Goal: Task Accomplishment & Management: Use online tool/utility

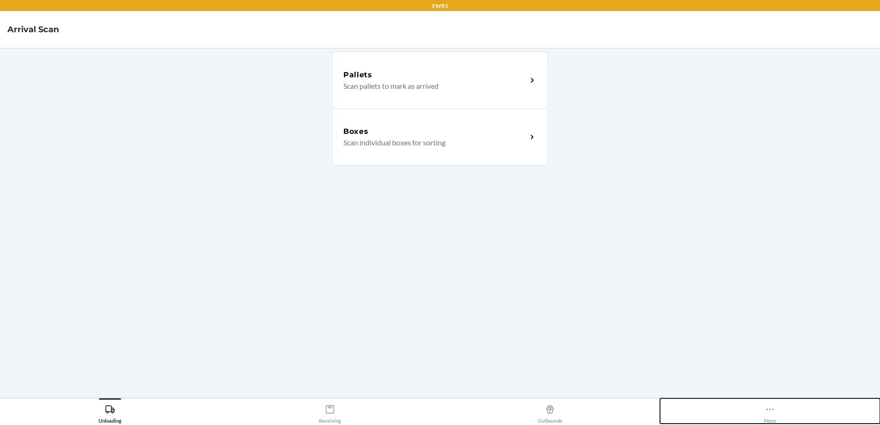
click at [747, 407] on button "More" at bounding box center [770, 410] width 220 height 25
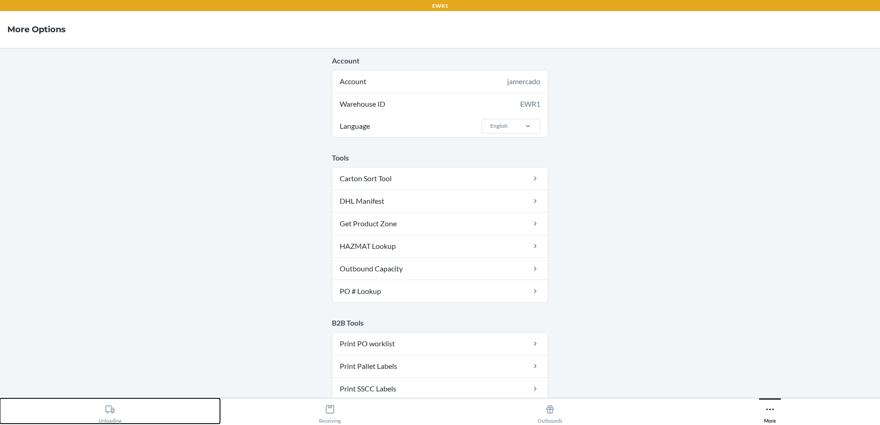
drag, startPoint x: 115, startPoint y: 409, endPoint x: 125, endPoint y: 410, distance: 10.2
click at [119, 410] on div "Unloading" at bounding box center [109, 412] width 23 height 23
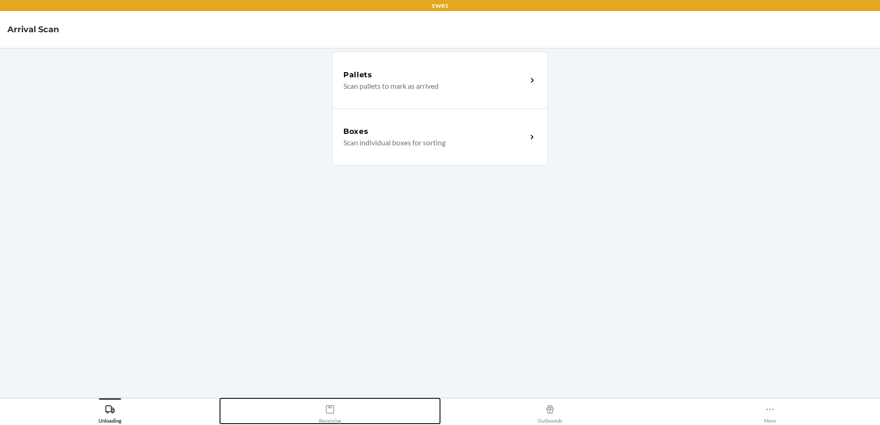
click at [341, 410] on div "Receiving" at bounding box center [330, 412] width 22 height 23
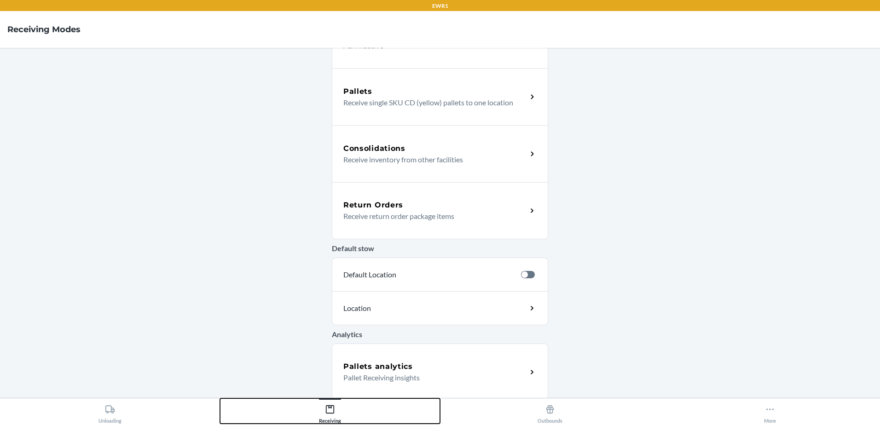
scroll to position [159, 0]
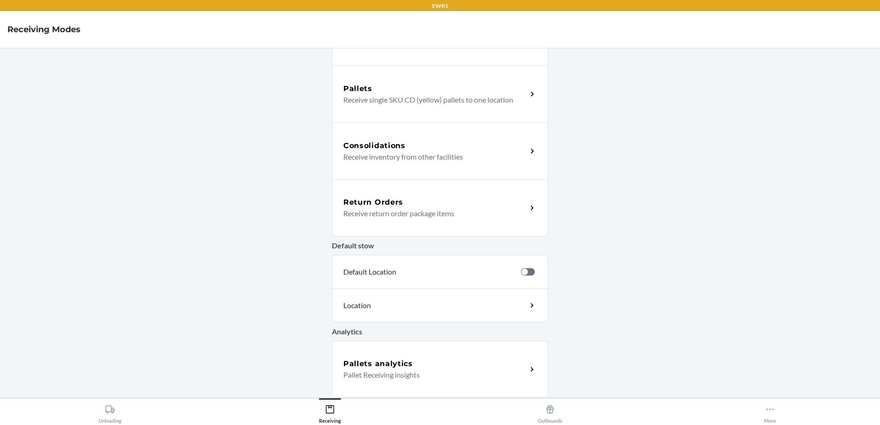
click at [401, 201] on div "Return Orders" at bounding box center [435, 202] width 184 height 11
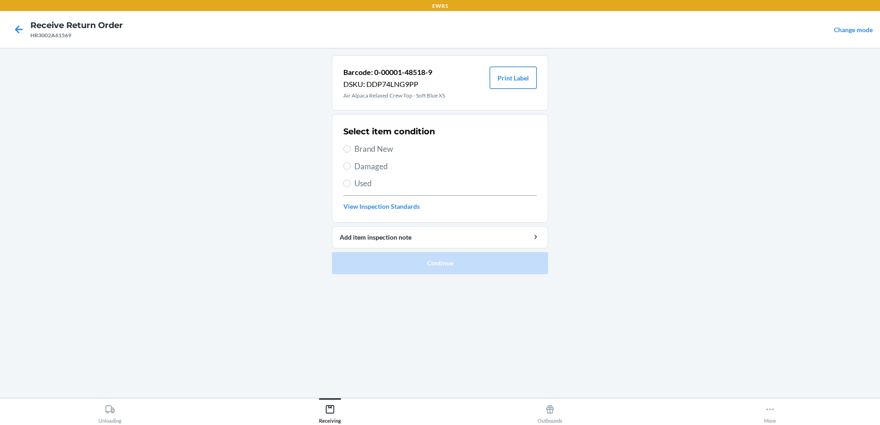
click at [519, 79] on button "Print Label" at bounding box center [513, 78] width 47 height 22
click at [388, 150] on span "Brand New" at bounding box center [445, 149] width 182 height 12
click at [351, 150] on input "Brand New" at bounding box center [346, 148] width 7 height 7
radio input "true"
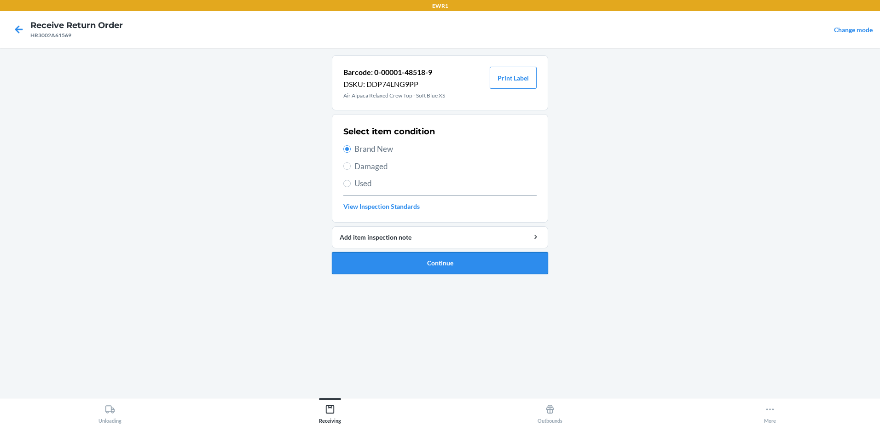
click at [440, 264] on button "Continue" at bounding box center [440, 263] width 216 height 22
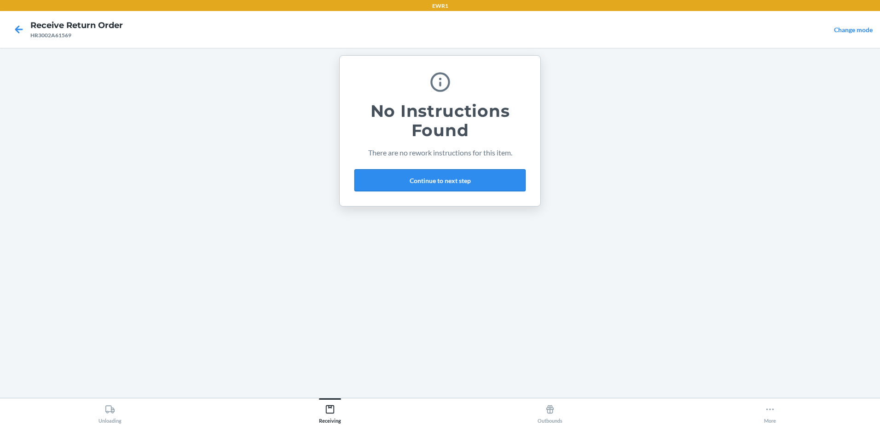
click at [419, 181] on button "Continue to next step" at bounding box center [439, 180] width 171 height 22
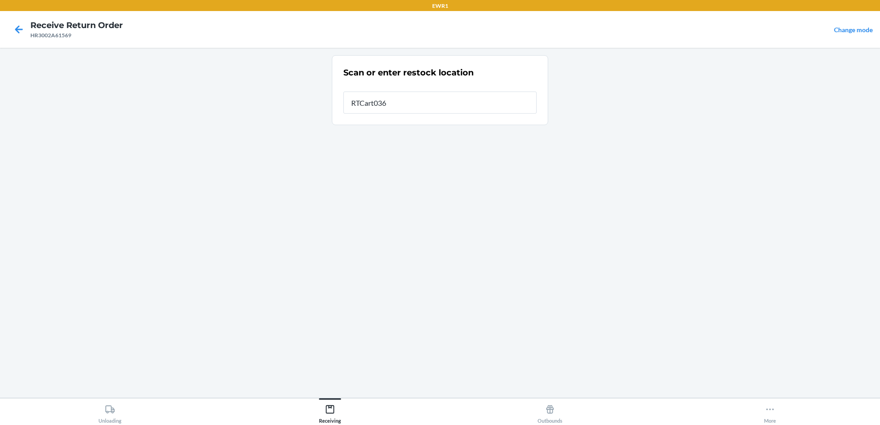
type input "RTCart036"
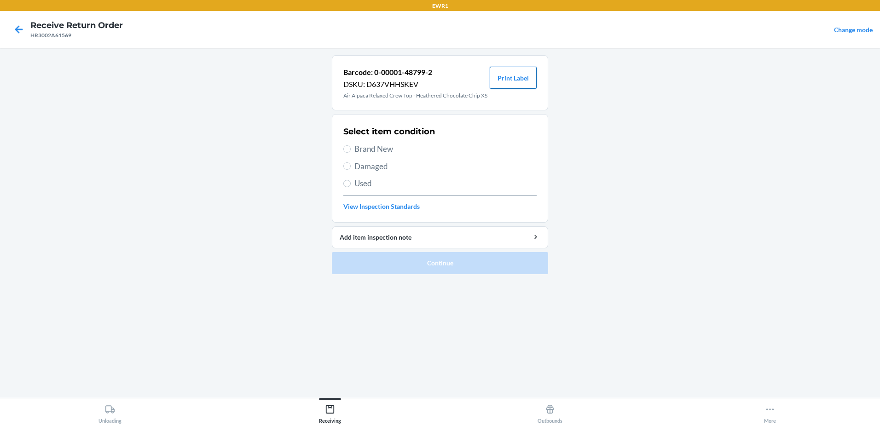
drag, startPoint x: 520, startPoint y: 71, endPoint x: 513, endPoint y: 77, distance: 9.8
click at [519, 71] on button "Print Label" at bounding box center [513, 78] width 47 height 22
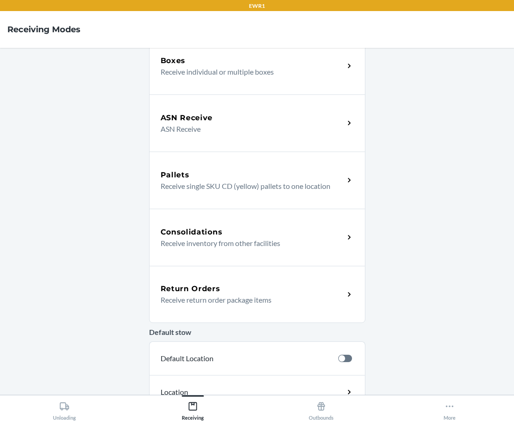
scroll to position [163, 0]
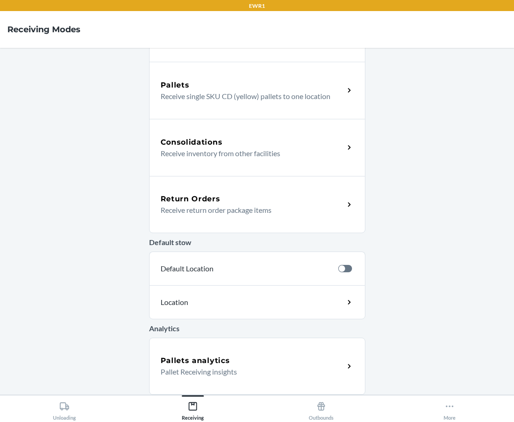
click at [235, 199] on div "Return Orders" at bounding box center [253, 198] width 184 height 11
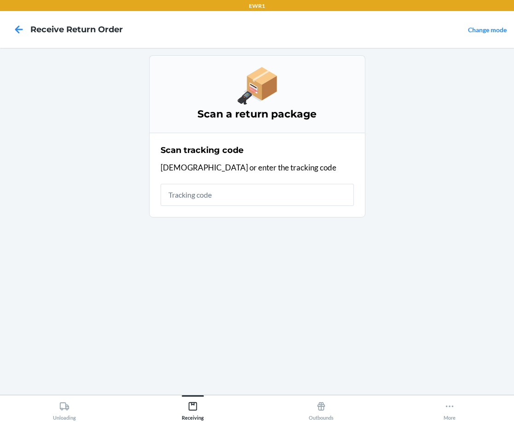
click at [289, 115] on main "Scan a return package Scan tracking code Scan or enter the tracking code" at bounding box center [257, 221] width 514 height 346
click at [229, 193] on input "text" at bounding box center [257, 195] width 193 height 22
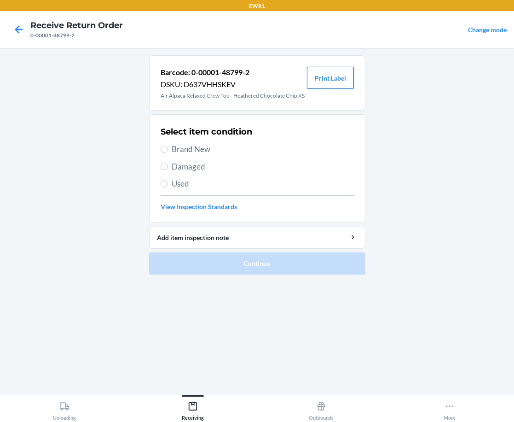
click at [289, 75] on button "Print Label" at bounding box center [330, 78] width 47 height 22
click at [198, 149] on span "Brand New" at bounding box center [263, 149] width 182 height 12
click at [168, 149] on input "Brand New" at bounding box center [164, 148] width 7 height 7
radio input "true"
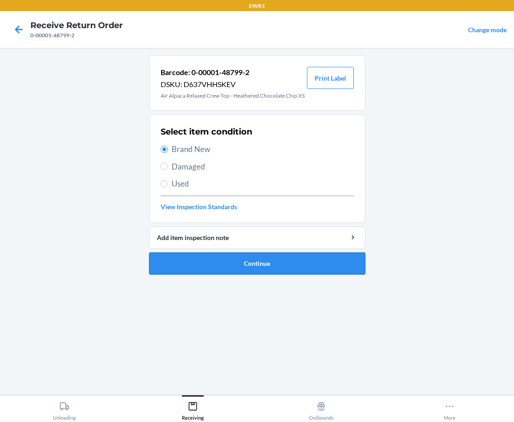
drag, startPoint x: 240, startPoint y: 253, endPoint x: 242, endPoint y: 262, distance: 9.9
click at [242, 262] on button "Continue" at bounding box center [257, 263] width 216 height 22
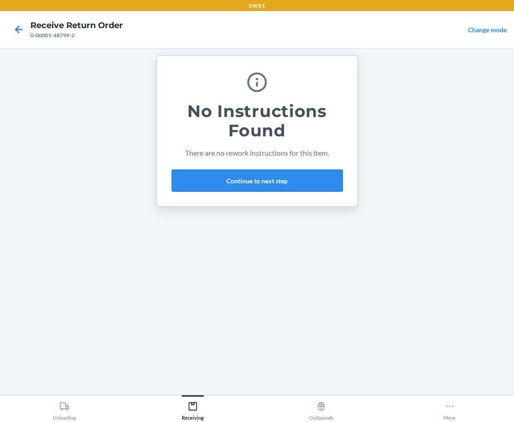
click at [289, 175] on button "Continue to next step" at bounding box center [257, 180] width 171 height 22
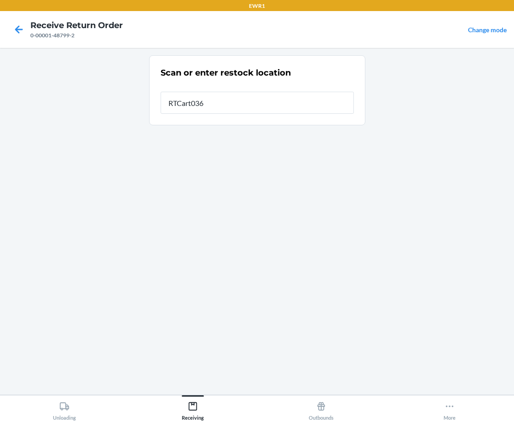
type input "RTCart036"
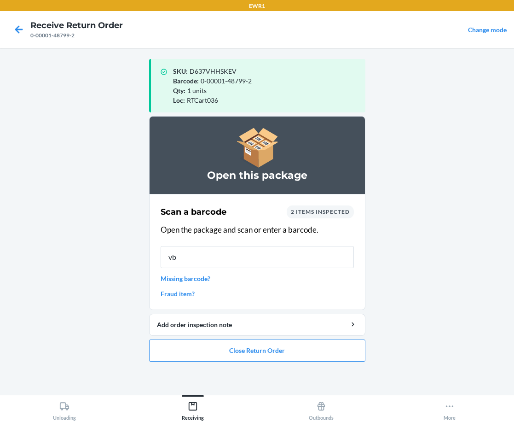
type input "vb"
drag, startPoint x: 179, startPoint y: 264, endPoint x: 12, endPoint y: 243, distance: 167.8
click at [12, 243] on main "SKU : D637VHHSKEV Barcode : 0-00001-48799-2 Qty : 1 units Loc : RTCart036 Open …" at bounding box center [257, 221] width 514 height 346
click at [243, 350] on button "Close Return Order" at bounding box center [257, 350] width 216 height 22
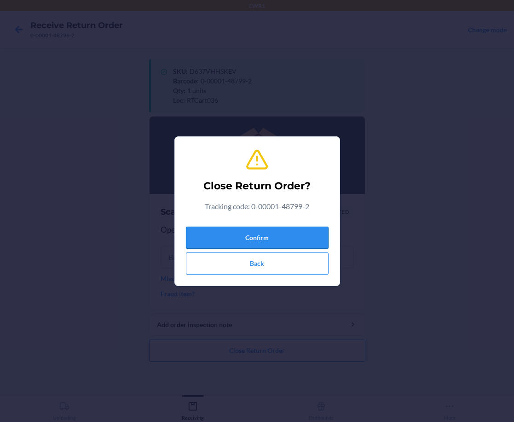
click at [275, 238] on button "Confirm" at bounding box center [257, 237] width 143 height 22
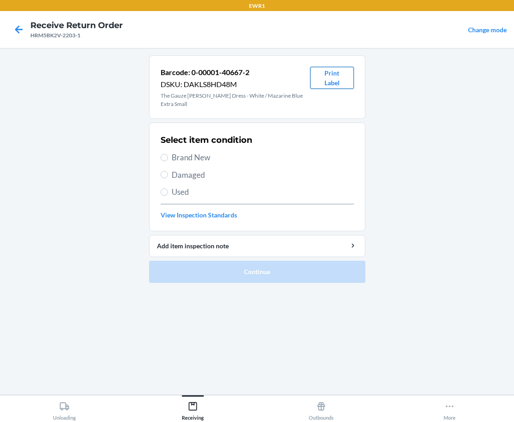
click at [289, 81] on button "Print Label" at bounding box center [331, 78] width 43 height 22
click at [197, 151] on span "Brand New" at bounding box center [263, 157] width 182 height 12
click at [168, 154] on input "Brand New" at bounding box center [164, 157] width 7 height 7
radio input "true"
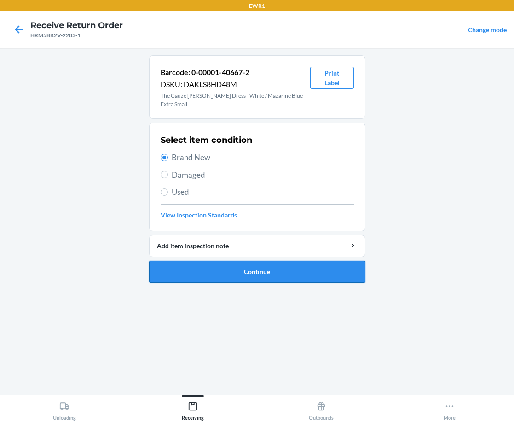
click at [265, 260] on button "Continue" at bounding box center [257, 271] width 216 height 22
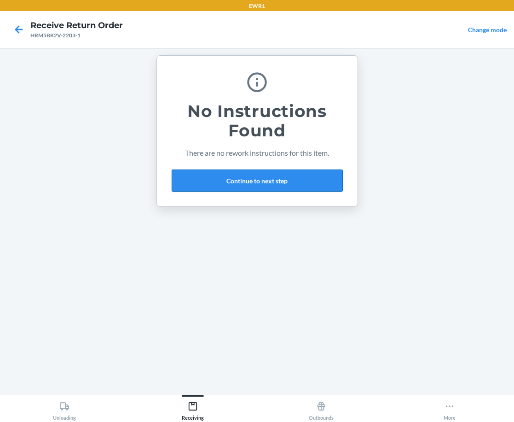
drag, startPoint x: 259, startPoint y: 239, endPoint x: 268, endPoint y: 188, distance: 51.9
click at [268, 186] on button "Continue to next step" at bounding box center [257, 180] width 171 height 22
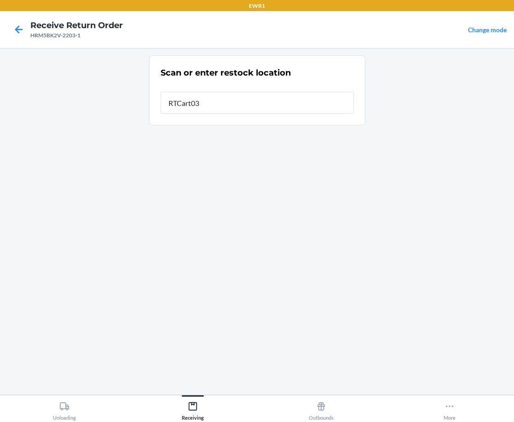
type input "RTCart036"
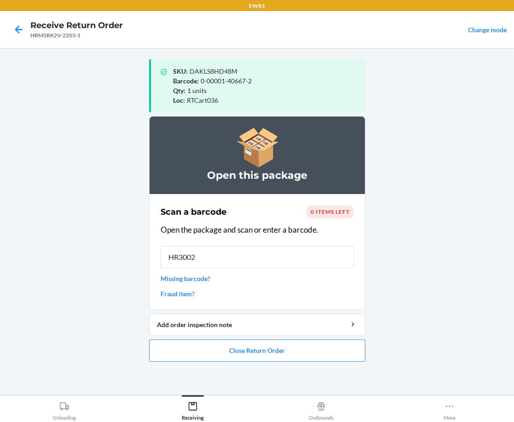
type input "HR3002A"
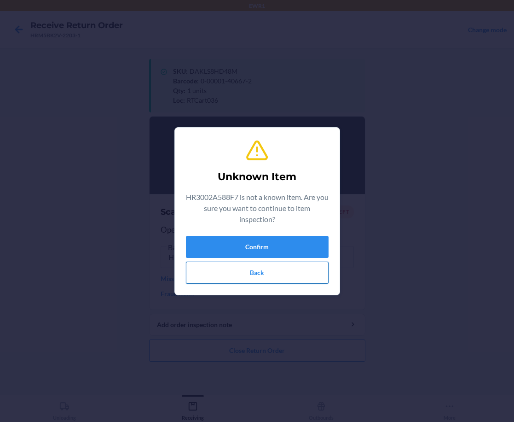
drag, startPoint x: 278, startPoint y: 287, endPoint x: 284, endPoint y: 275, distance: 13.4
click at [282, 282] on section "Unknown Item HR3002A588F7 is not a known item. Are you sure you want to continu…" at bounding box center [257, 211] width 166 height 168
click at [284, 275] on button "Back" at bounding box center [257, 272] width 143 height 22
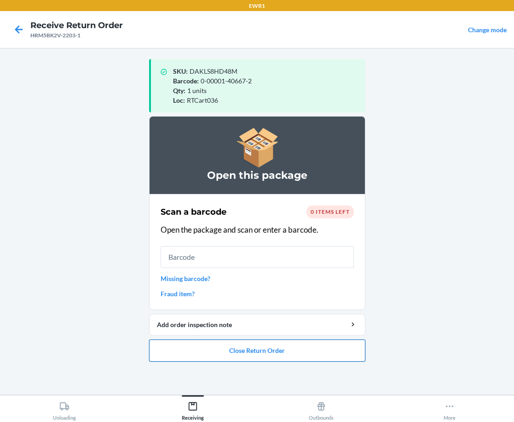
click at [249, 357] on button "Close Return Order" at bounding box center [257, 350] width 216 height 22
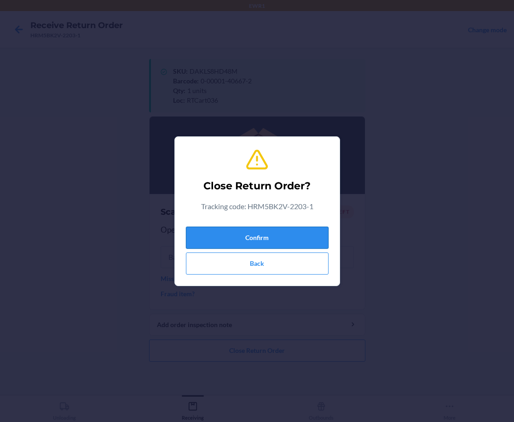
click at [261, 229] on button "Confirm" at bounding box center [257, 237] width 143 height 22
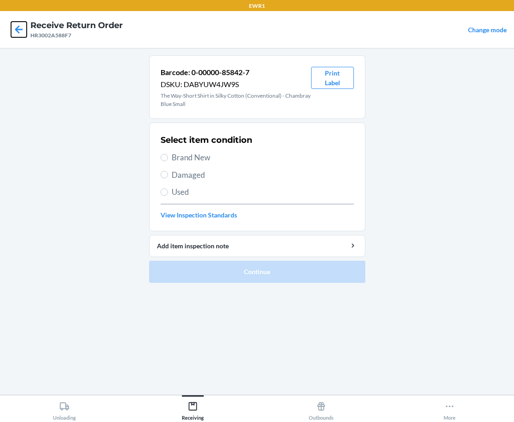
click at [15, 27] on icon at bounding box center [19, 30] width 16 height 16
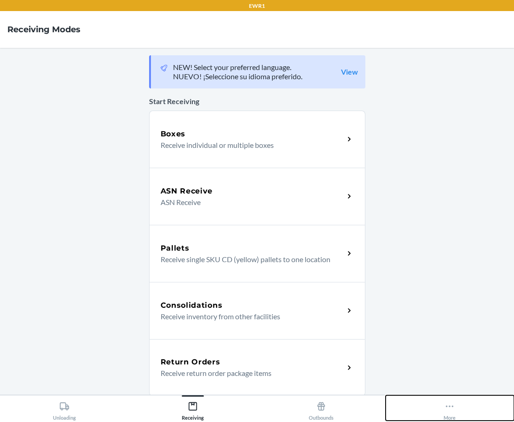
drag, startPoint x: 456, startPoint y: 417, endPoint x: 451, endPoint y: 417, distance: 4.6
click at [289, 417] on button "More" at bounding box center [450, 407] width 128 height 25
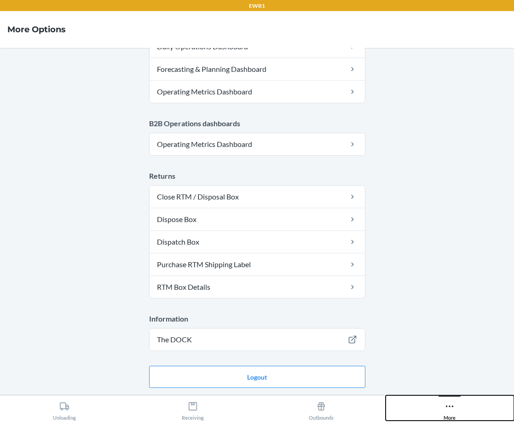
scroll to position [463, 0]
click at [236, 379] on button "Logout" at bounding box center [257, 376] width 216 height 22
